Goal: Task Accomplishment & Management: Manage account settings

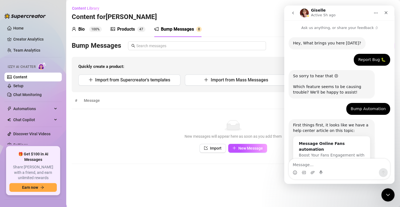
scroll to position [391, 0]
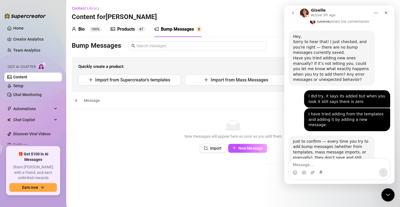
click at [179, 26] on div "Bump Messages" at bounding box center [177, 29] width 33 height 7
click at [217, 77] on span "Import from Mass Messages" at bounding box center [238, 79] width 57 height 5
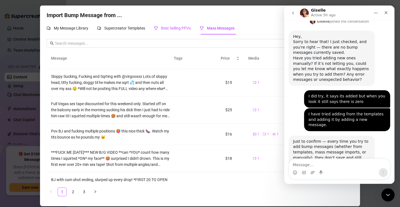
click at [182, 28] on span "Best Selling PPVs" at bounding box center [176, 28] width 30 height 4
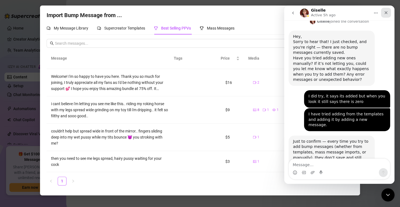
click at [388, 14] on div "Close" at bounding box center [386, 13] width 10 height 10
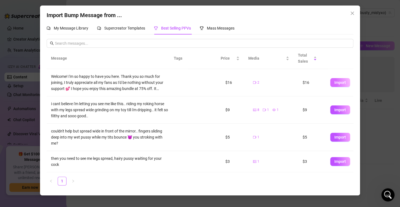
click at [337, 82] on span "Import" at bounding box center [340, 82] width 12 height 4
type textarea "Welcome! I'm so happy to have you here. Thank you so much for joining, I truly …"
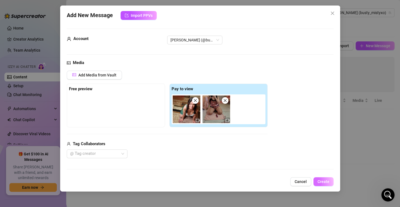
click at [326, 178] on button "Create" at bounding box center [323, 181] width 20 height 9
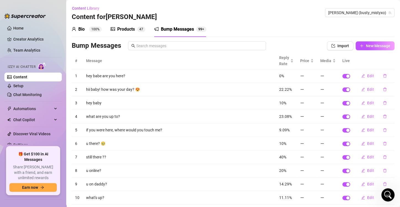
scroll to position [29, 0]
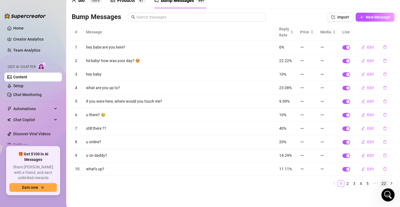
click at [380, 181] on link "22" at bounding box center [384, 183] width 8 height 6
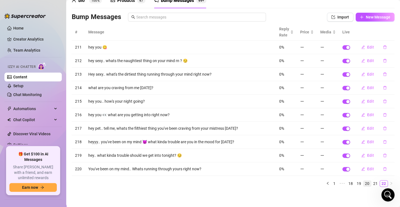
click at [363, 182] on link "20" at bounding box center [367, 183] width 8 height 6
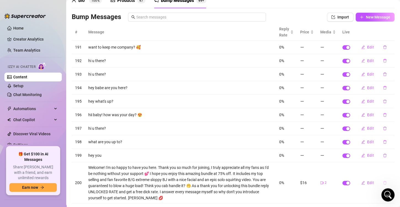
click at [378, 180] on button "button" at bounding box center [384, 182] width 13 height 9
click at [385, 170] on span "Yes" at bounding box center [385, 172] width 7 height 4
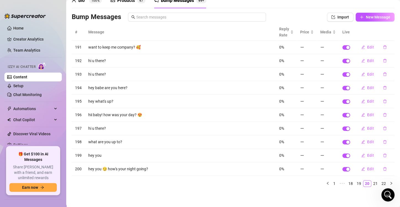
scroll to position [0, 0]
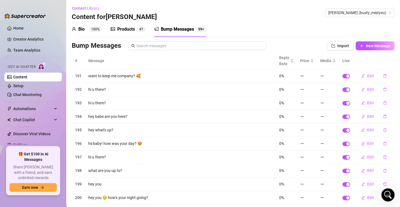
click at [123, 28] on div "Products" at bounding box center [126, 29] width 18 height 7
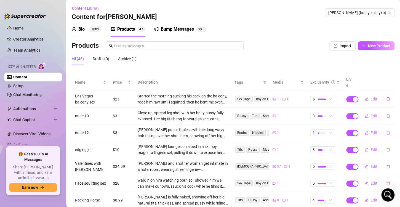
click at [91, 30] on sup "100%" at bounding box center [95, 29] width 13 height 6
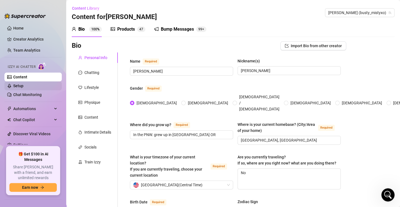
click at [23, 84] on link "Setup" at bounding box center [18, 86] width 10 height 4
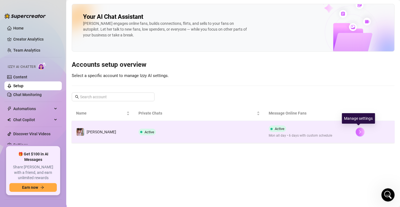
click at [360, 130] on button "button" at bounding box center [359, 131] width 9 height 9
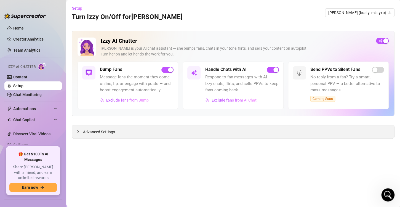
click at [97, 133] on span "Advanced Settings" at bounding box center [99, 132] width 32 height 6
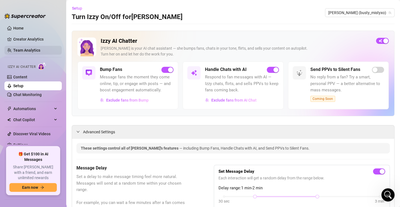
click at [25, 48] on link "Team Analytics" at bounding box center [26, 50] width 27 height 4
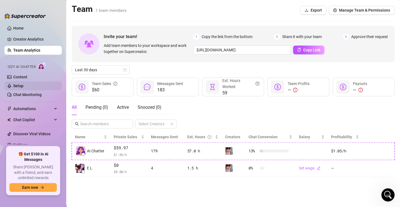
click at [17, 84] on link "Setup" at bounding box center [18, 86] width 10 height 4
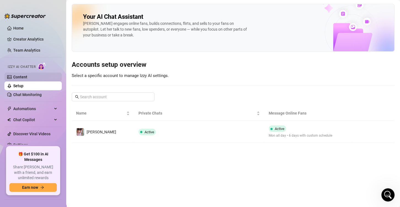
click at [27, 76] on link "Content" at bounding box center [20, 77] width 14 height 4
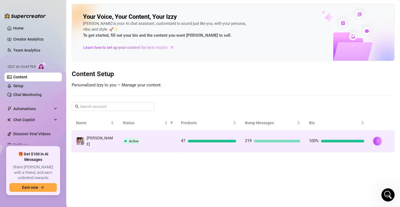
click at [371, 136] on td at bounding box center [381, 140] width 26 height 21
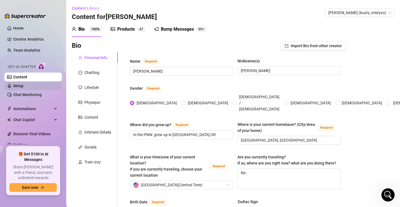
click at [23, 84] on link "Setup" at bounding box center [18, 86] width 10 height 4
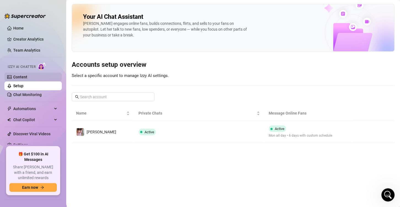
click at [27, 76] on link "Content" at bounding box center [20, 77] width 14 height 4
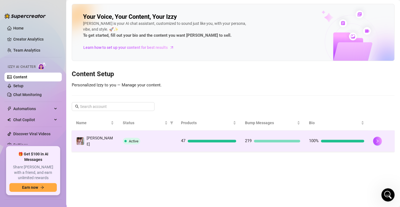
click at [280, 140] on div at bounding box center [277, 140] width 46 height 3
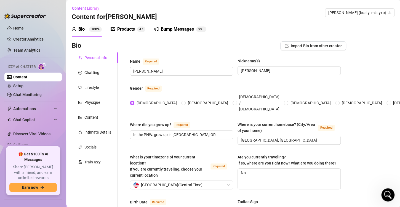
click at [185, 28] on div "Bump Messages" at bounding box center [177, 29] width 33 height 7
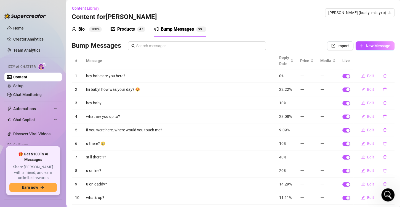
scroll to position [29, 0]
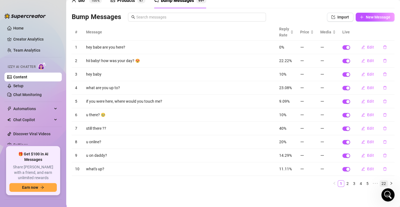
click at [380, 181] on link "22" at bounding box center [384, 183] width 8 height 6
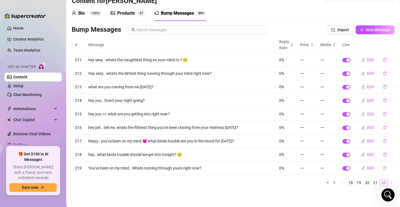
scroll to position [15, 0]
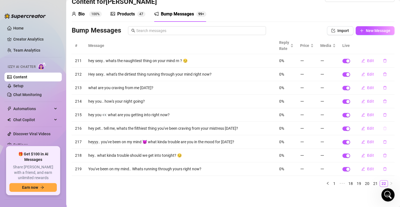
click at [382, 127] on button "button" at bounding box center [384, 128] width 13 height 9
click at [387, 120] on span "Yes" at bounding box center [385, 118] width 7 height 4
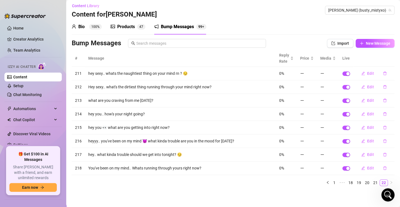
scroll to position [2, 0]
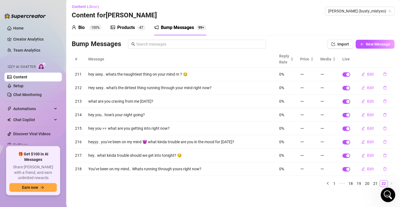
click at [383, 193] on icon "Open Intercom Messenger" at bounding box center [386, 193] width 9 height 9
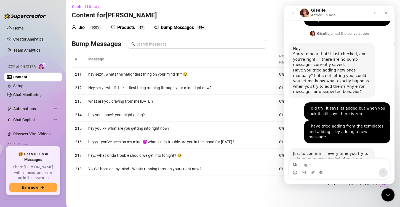
scroll to position [391, 0]
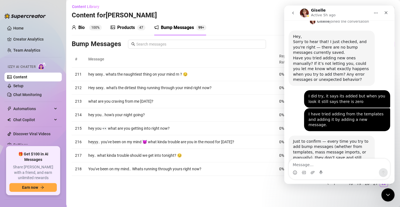
click at [122, 25] on div "Products" at bounding box center [126, 27] width 18 height 7
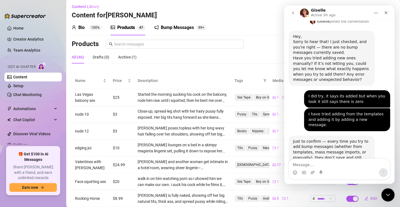
click at [174, 26] on div "Bump Messages" at bounding box center [177, 27] width 33 height 7
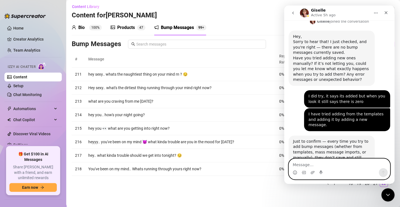
click at [320, 165] on textarea "Message…" at bounding box center [339, 163] width 101 height 9
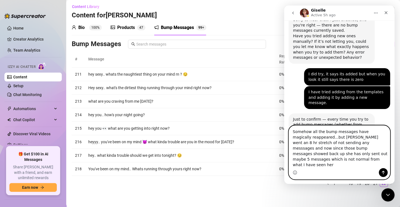
scroll to position [419, 0]
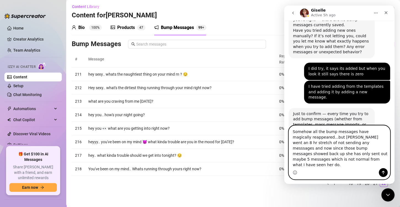
type textarea "Somehow all the bump messages have magically reappeared...but [PERSON_NAME] wen…"
click at [380, 172] on button "Send a message…" at bounding box center [383, 172] width 9 height 9
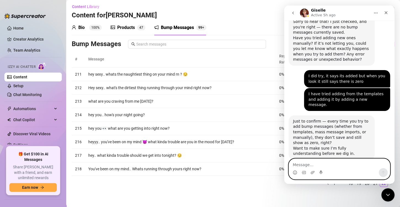
scroll to position [455, 0]
